Goal: Transaction & Acquisition: Subscribe to service/newsletter

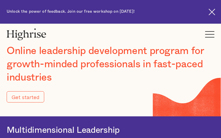
type input "Submit"
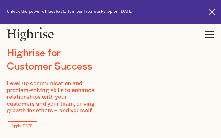
type input "SSDtBhdRADdsa"
type input "gkCKuMiMvMF"
type input "[EMAIL_ADDRESS][DOMAIN_NAME]"
type input "8026920205"
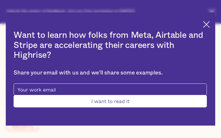
type input "Submit"
type input "DIujoMsnsHWXdKX"
type input "HHMduYsEtXkykaL"
type input "[EMAIL_ADDRESS][DOMAIN_NAME]"
type input "3238940828"
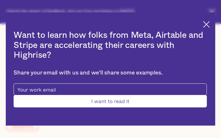
type input "WONoVbBIQYak"
type input "mCEfqVyuBl"
type input "[EMAIL_ADDRESS][DOMAIN_NAME]"
type input "LLzWnRRAwEJfqYmf"
type input "MODBNFdmlEjqS"
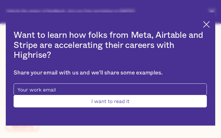
type input "[EMAIL_ADDRESS][DOMAIN_NAME]"
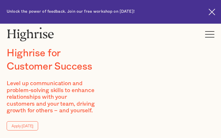
type input "YTxArQxvaseut"
type input "uGPrcMMrEu"
type input "[EMAIL_ADDRESS][DOMAIN_NAME]"
type input "3311068385"
type input "ybzHTXeinZrl"
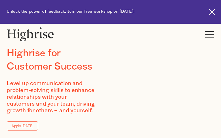
type input "QvScRKPxeBJO"
type input "[EMAIL_ADDRESS][DOMAIN_NAME]"
type input "elAkqClqjON"
type input "xQfAVSUZ"
type input "[EMAIL_ADDRESS][DOMAIN_NAME]"
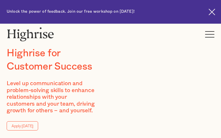
type input "9863200088"
type input "gSlJgZsAnc"
type input "[DEMOGRAPHIC_DATA]"
type input "[EMAIL_ADDRESS][DOMAIN_NAME]"
